Goal: Task Accomplishment & Management: Use online tool/utility

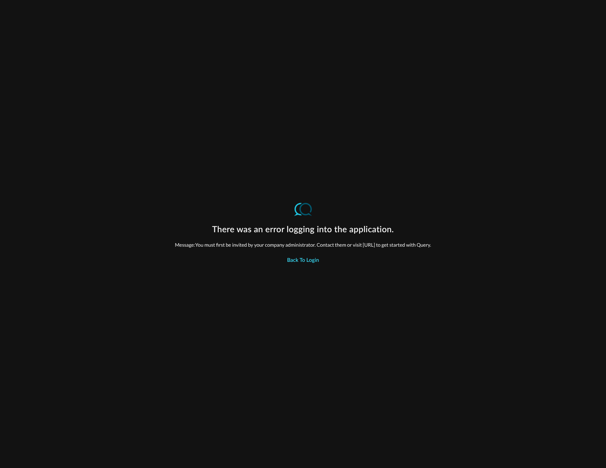
click at [288, 265] on div "Back to Login" at bounding box center [303, 260] width 32 height 9
click at [303, 265] on div "Back to Login" at bounding box center [303, 260] width 32 height 9
click at [311, 168] on div "There was an error logging into the application. Message: You must first be inv…" at bounding box center [303, 234] width 303 height 468
